Goal: Task Accomplishment & Management: Complete application form

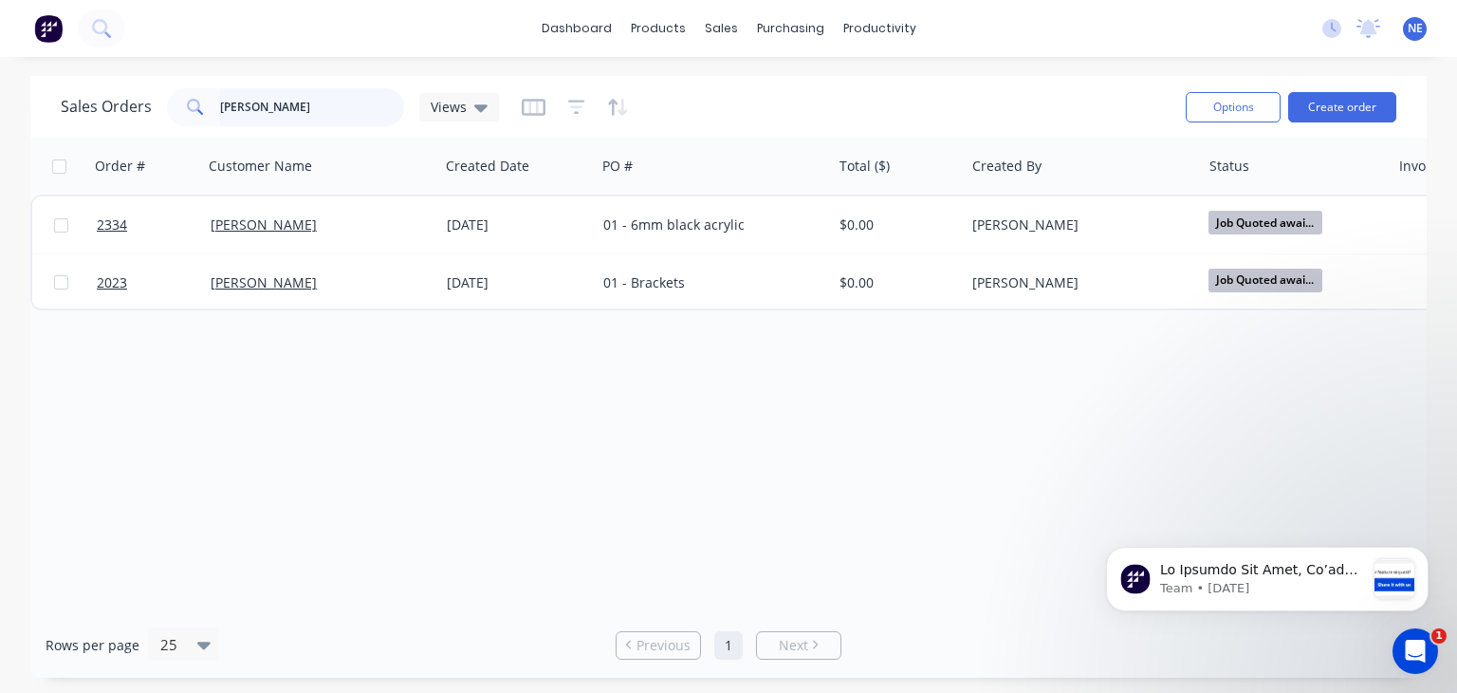
click at [271, 111] on input "[PERSON_NAME]" at bounding box center [312, 107] width 185 height 38
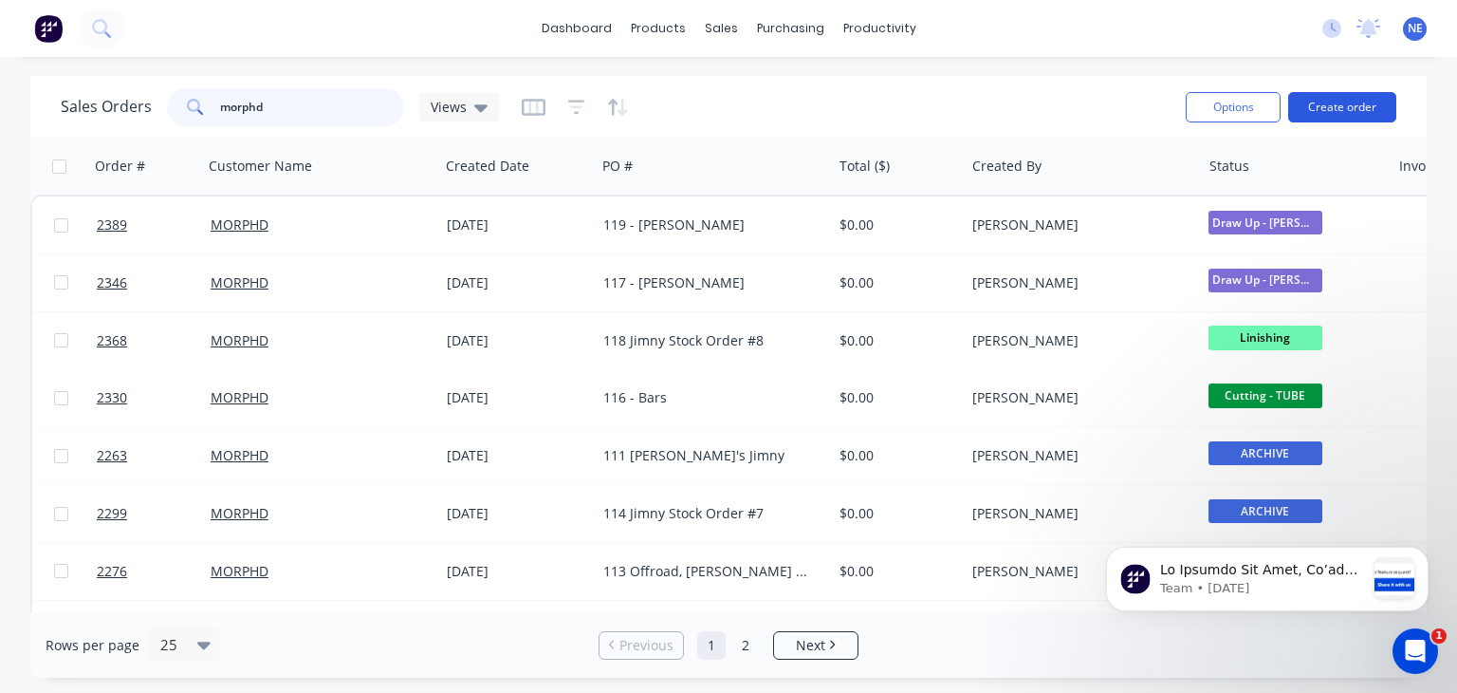
type input "morphd"
click at [1354, 108] on button "Create order" at bounding box center [1342, 107] width 108 height 30
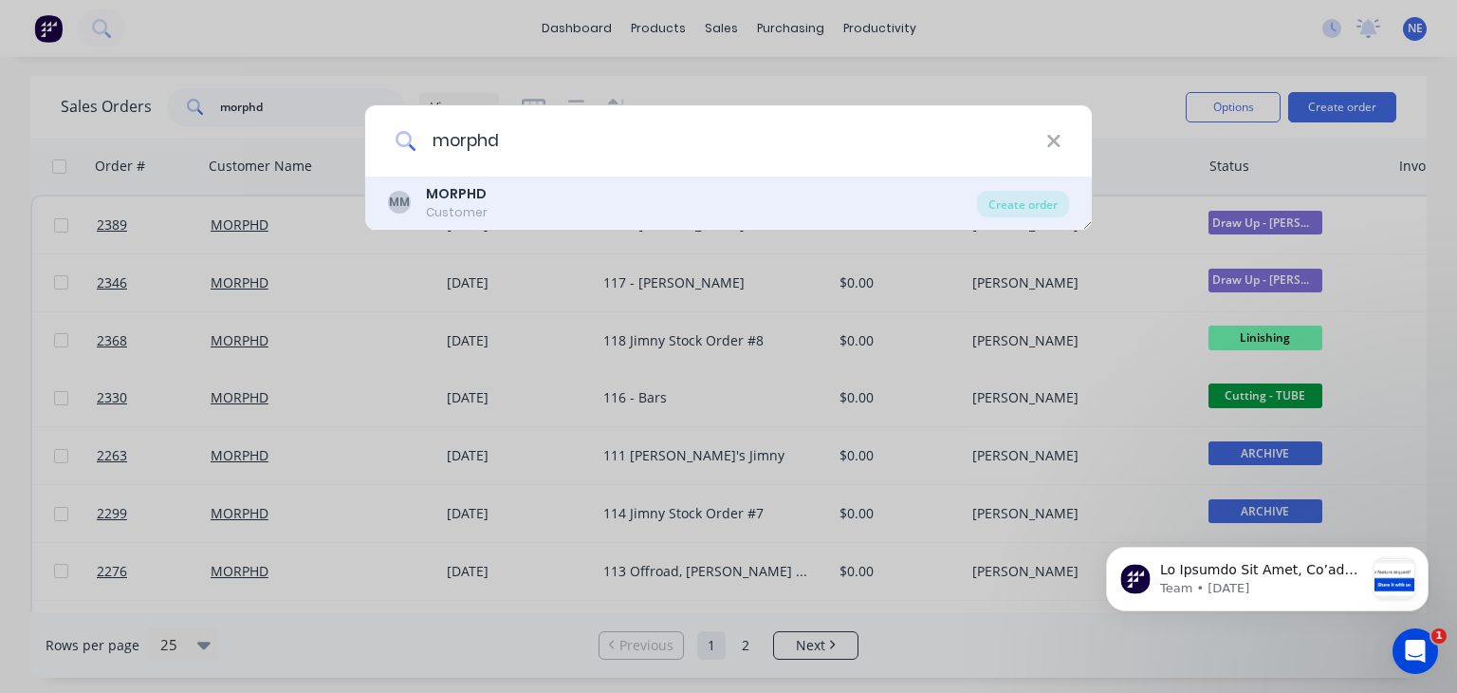
type input "morphd"
click at [681, 206] on div "MM MORPHD Customer" at bounding box center [682, 202] width 589 height 37
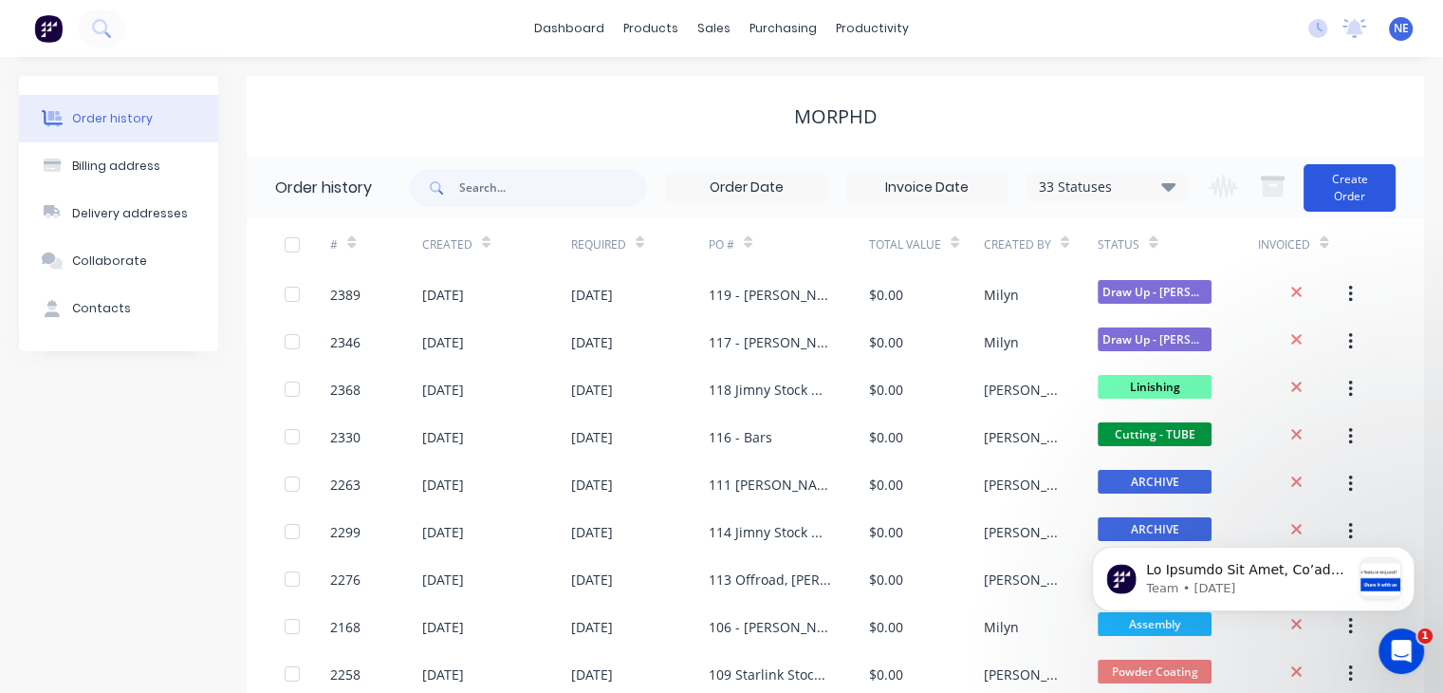
click at [1347, 203] on button "Create Order" at bounding box center [1350, 187] width 92 height 47
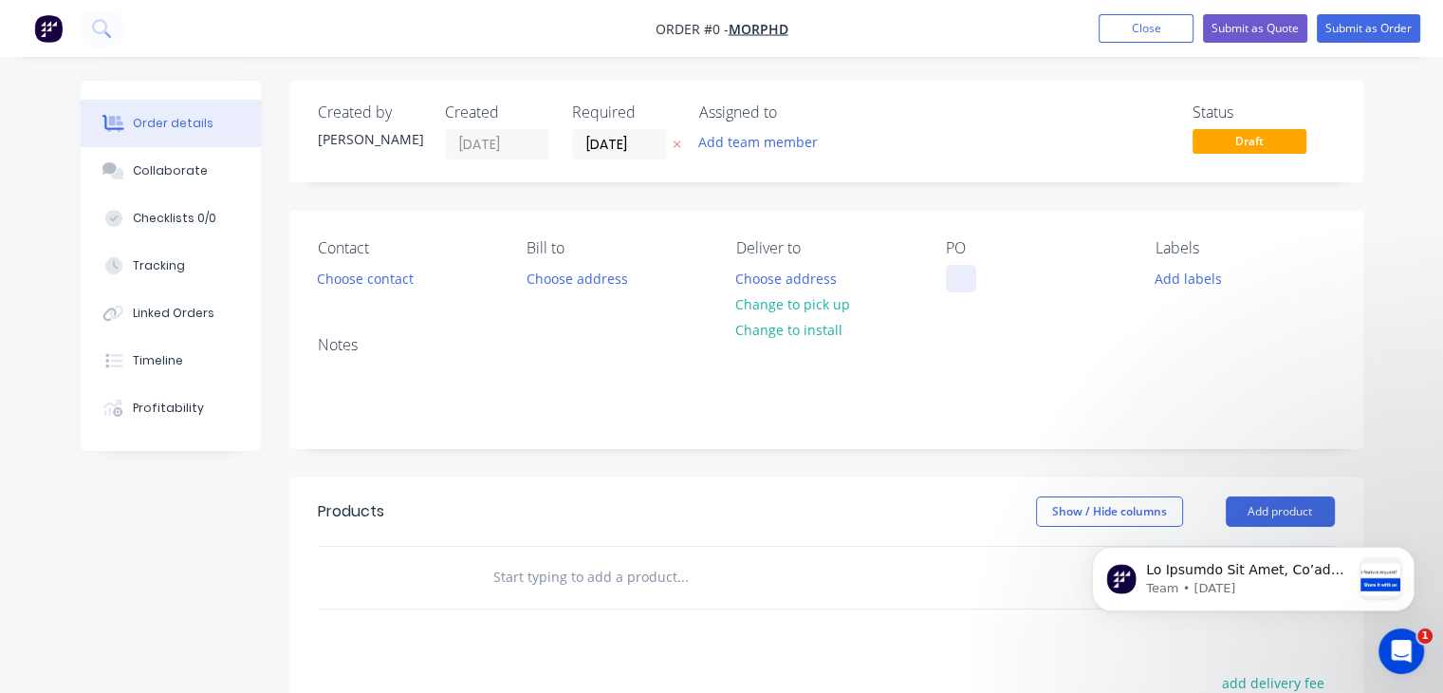
click at [963, 286] on div at bounding box center [961, 279] width 30 height 28
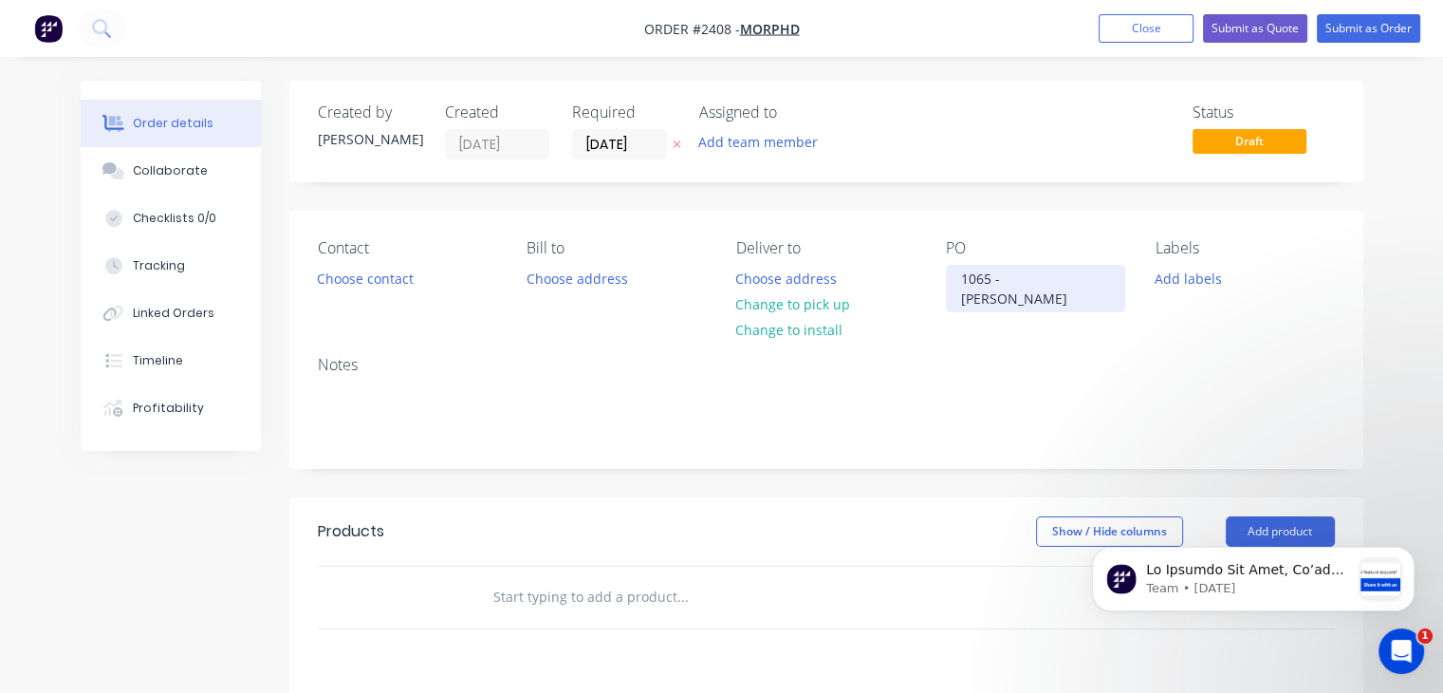
click at [956, 297] on div "1065 - [PERSON_NAME]" at bounding box center [1035, 288] width 179 height 47
drag, startPoint x: 1007, startPoint y: 306, endPoint x: 969, endPoint y: 306, distance: 38.0
click at [969, 306] on div "1065 - [PERSON_NAME]" at bounding box center [1035, 288] width 179 height 47
